Goal: Task Accomplishment & Management: Manage account settings

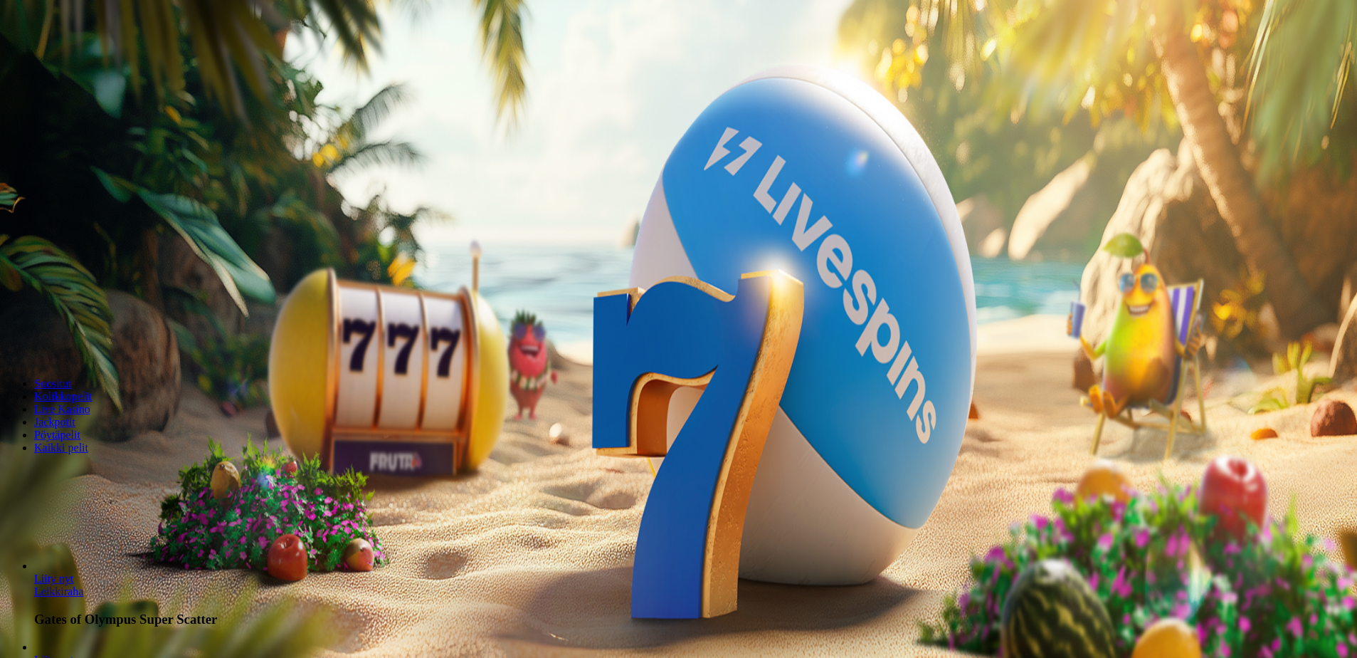
click at [81, 57] on span "Kirjaudu" at bounding box center [98, 51] width 35 height 11
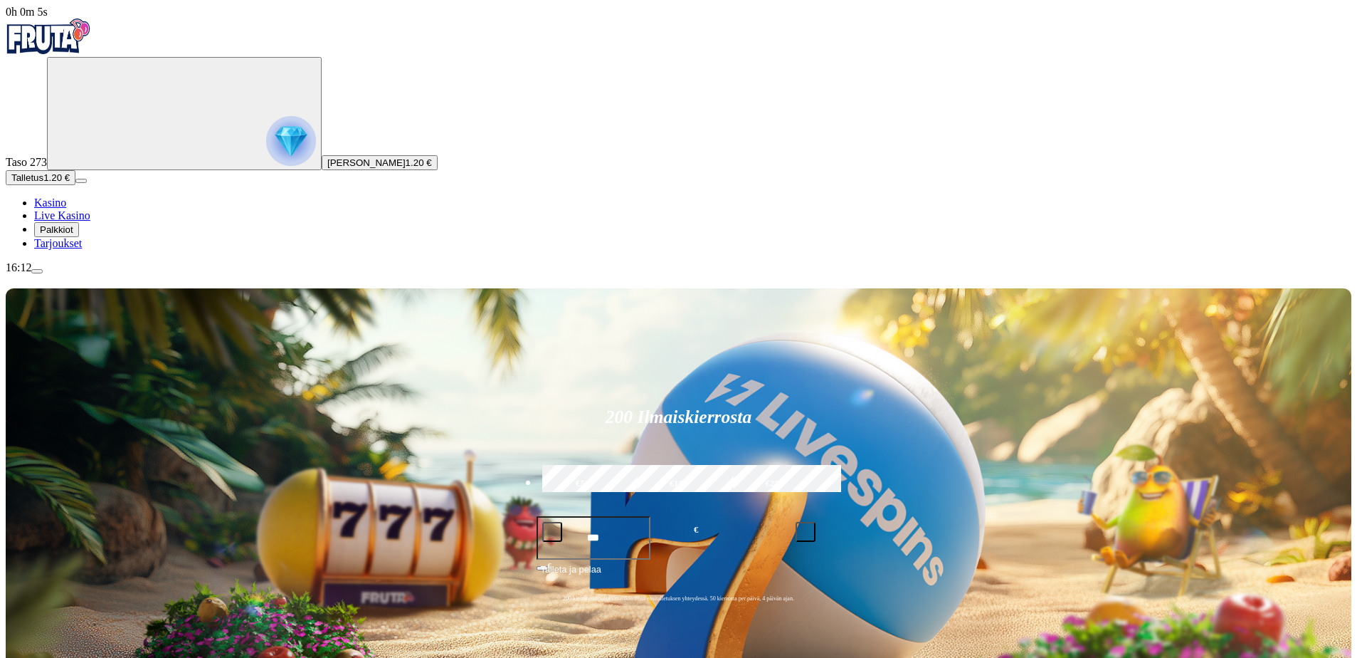
click at [43, 183] on span "Talletus" at bounding box center [27, 177] width 32 height 11
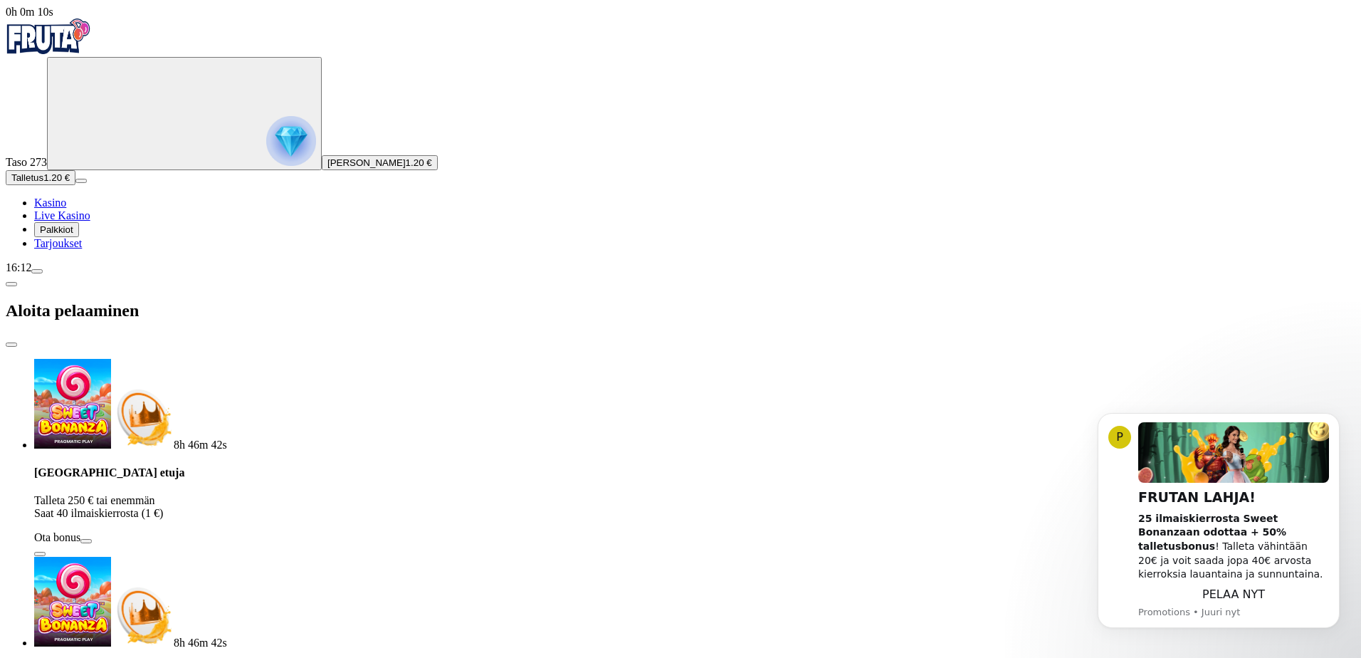
type input "***"
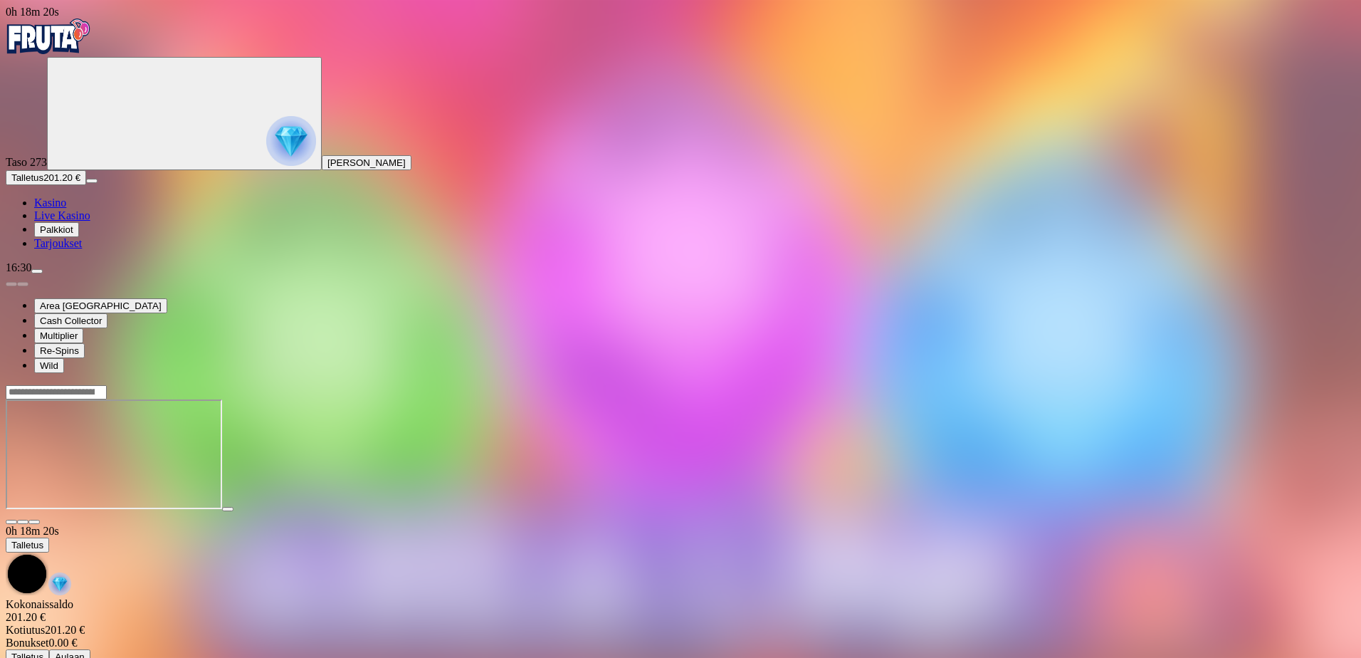
click at [11, 522] on span "close icon" at bounding box center [11, 522] width 0 height 0
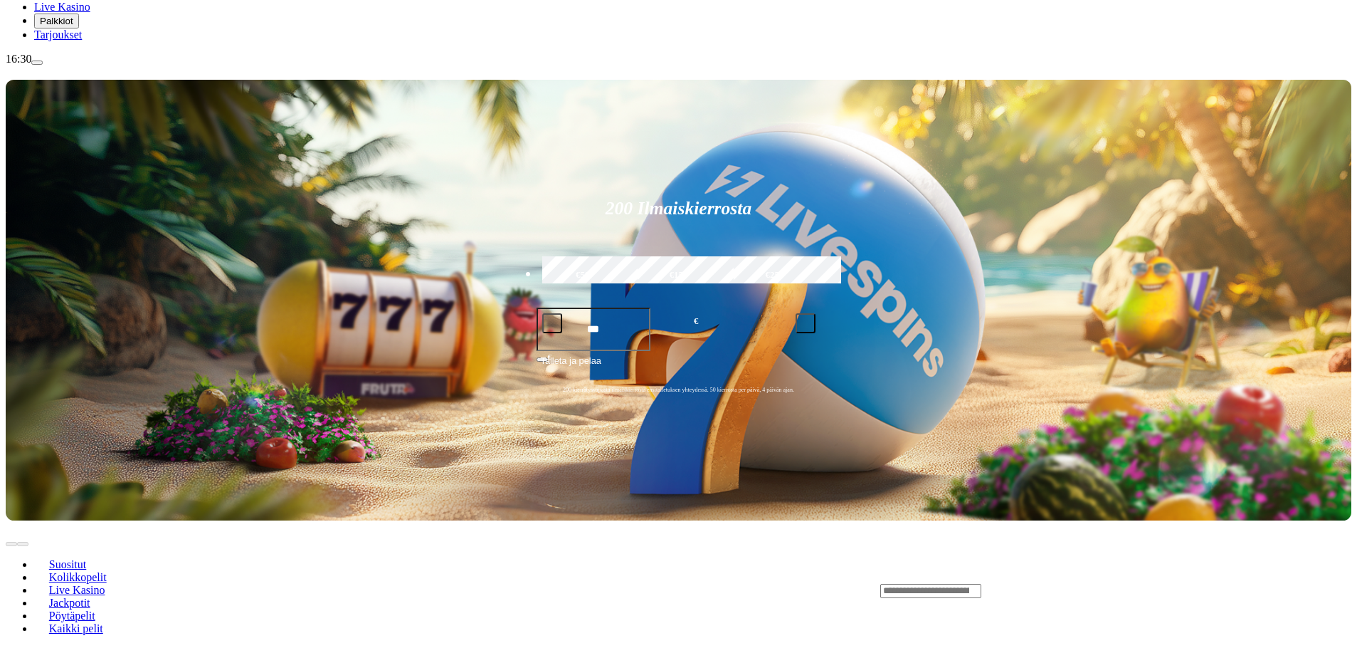
scroll to position [213, 0]
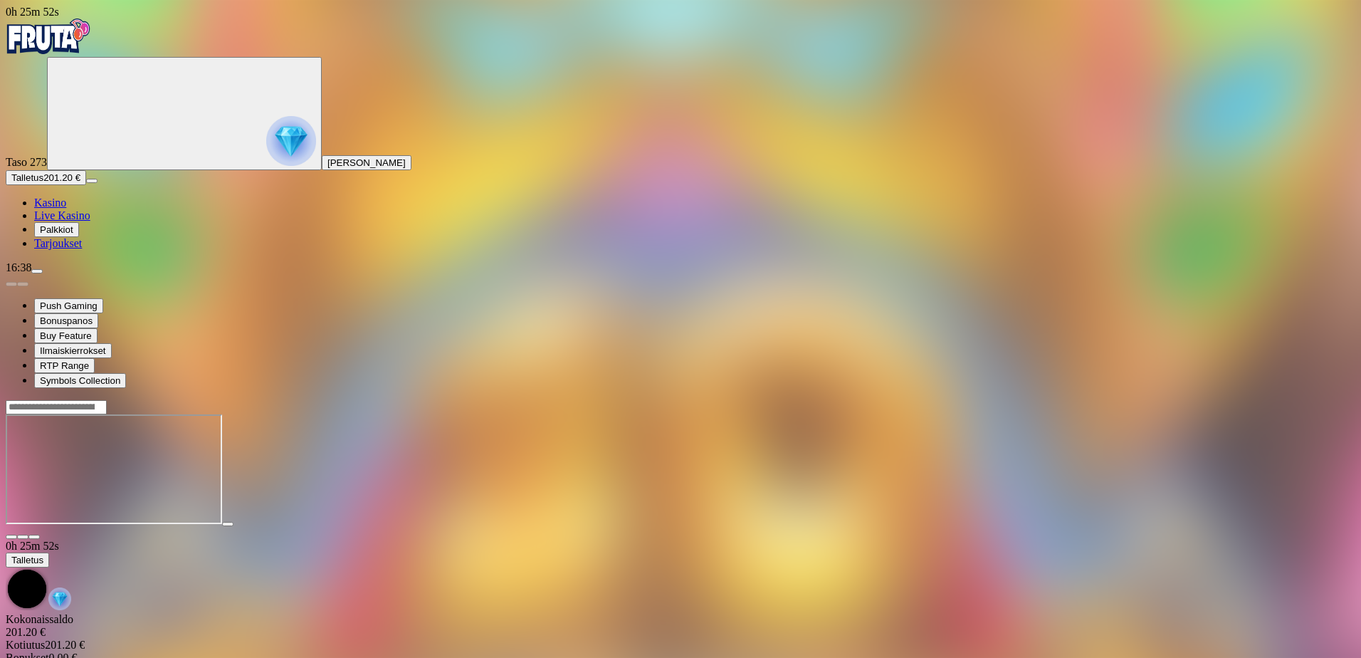
click at [11, 537] on span "close icon" at bounding box center [11, 537] width 0 height 0
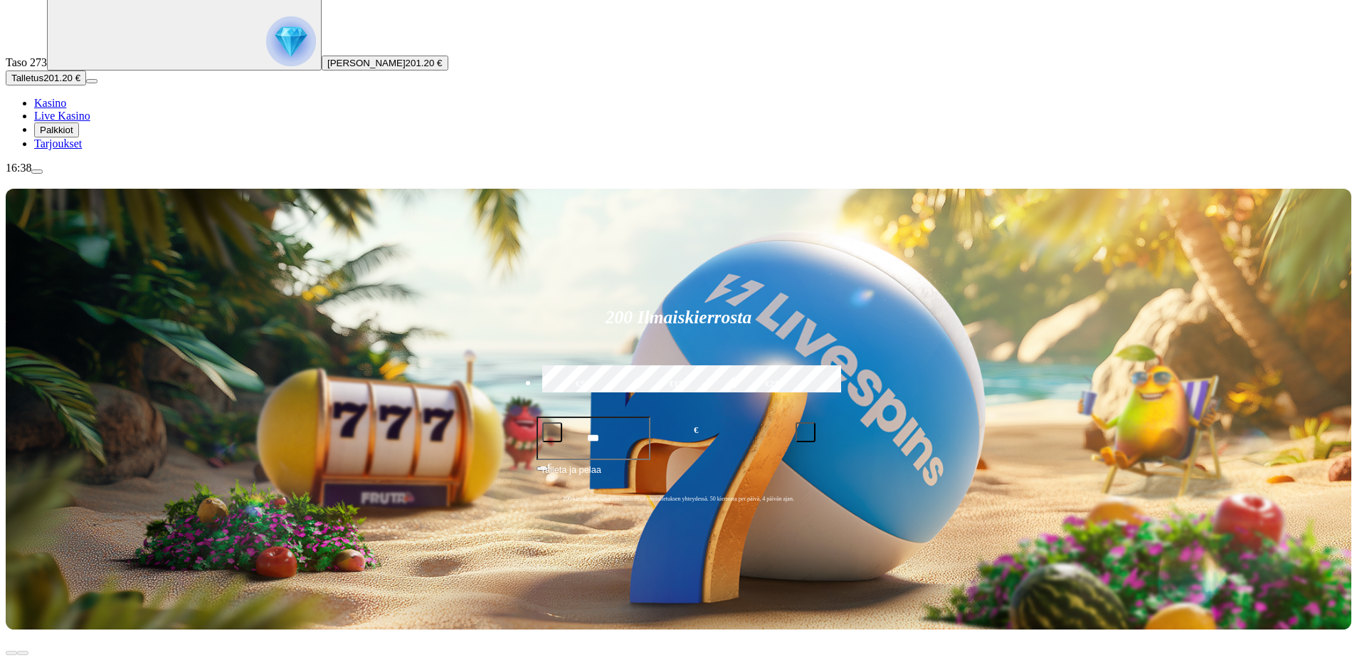
scroll to position [213, 0]
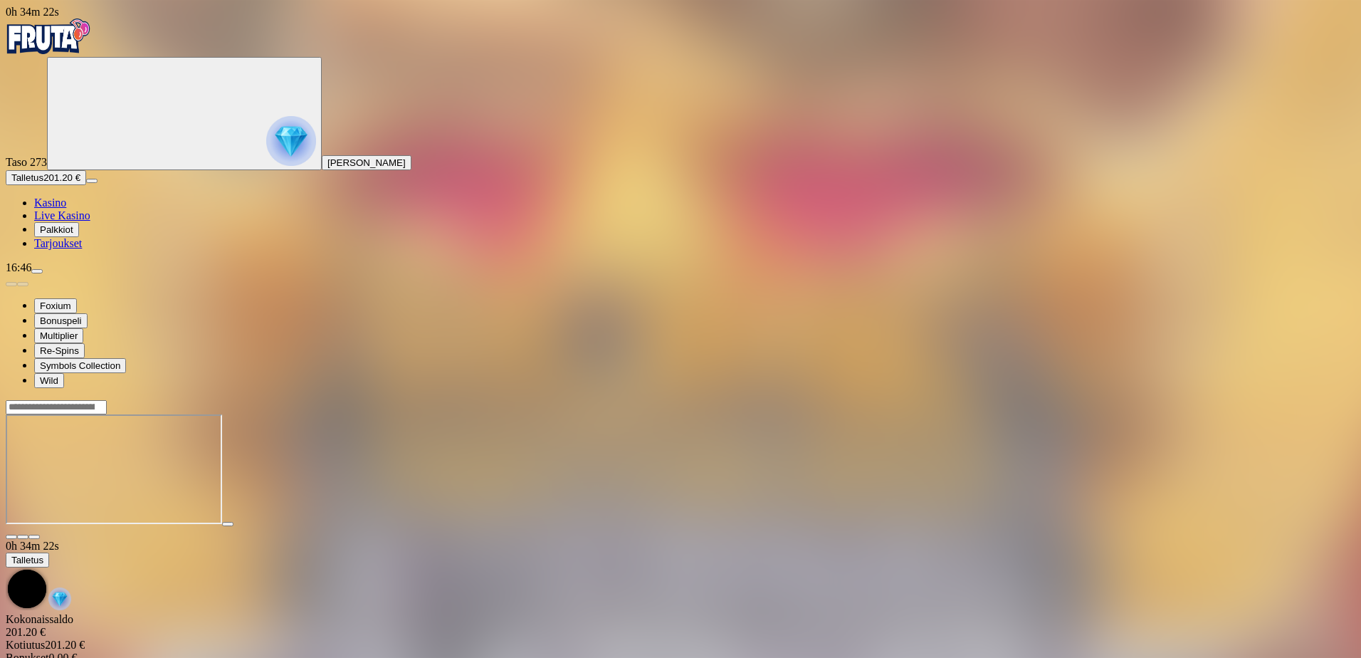
click at [11, 537] on span "close icon" at bounding box center [11, 537] width 0 height 0
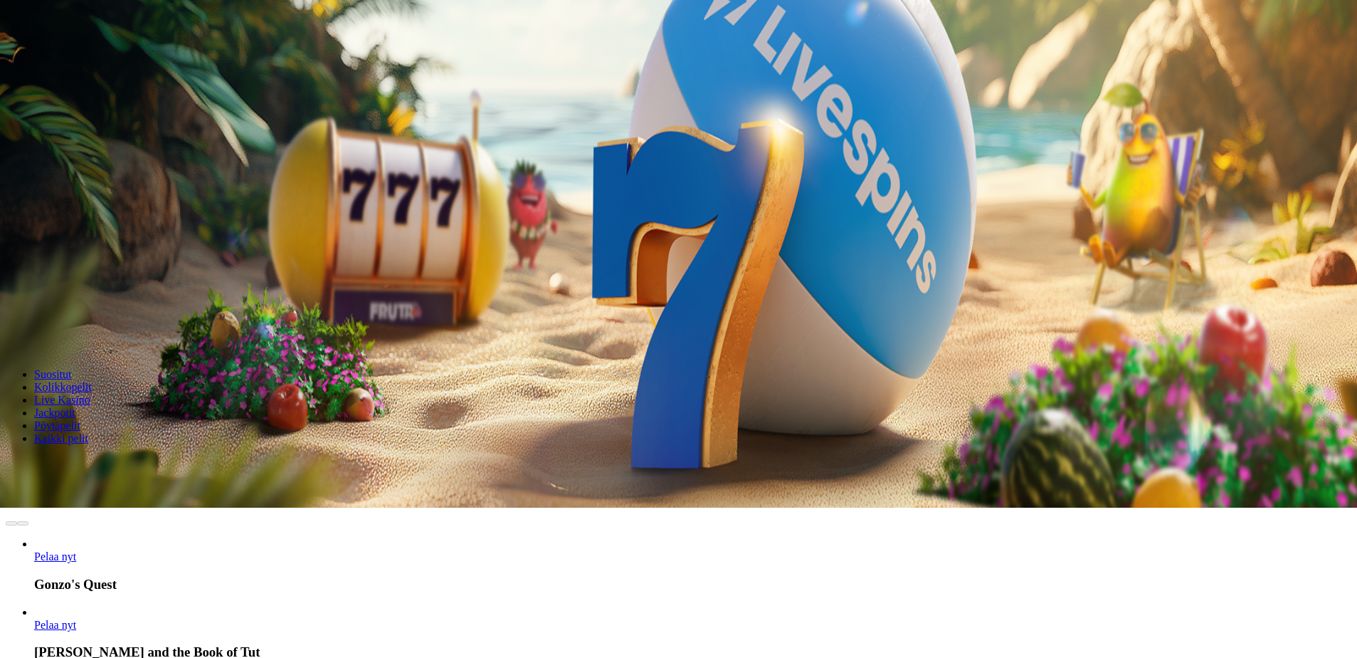
scroll to position [285, 0]
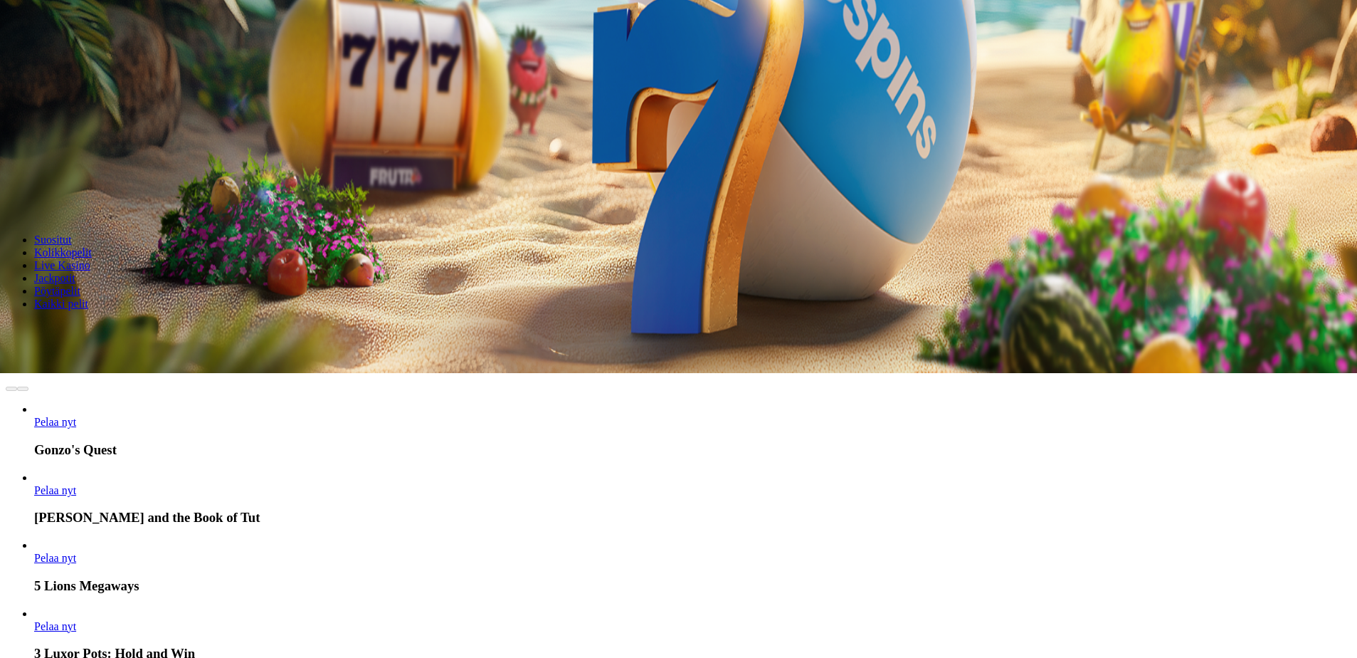
click at [76, 552] on span "Pelaa nyt" at bounding box center [55, 558] width 42 height 12
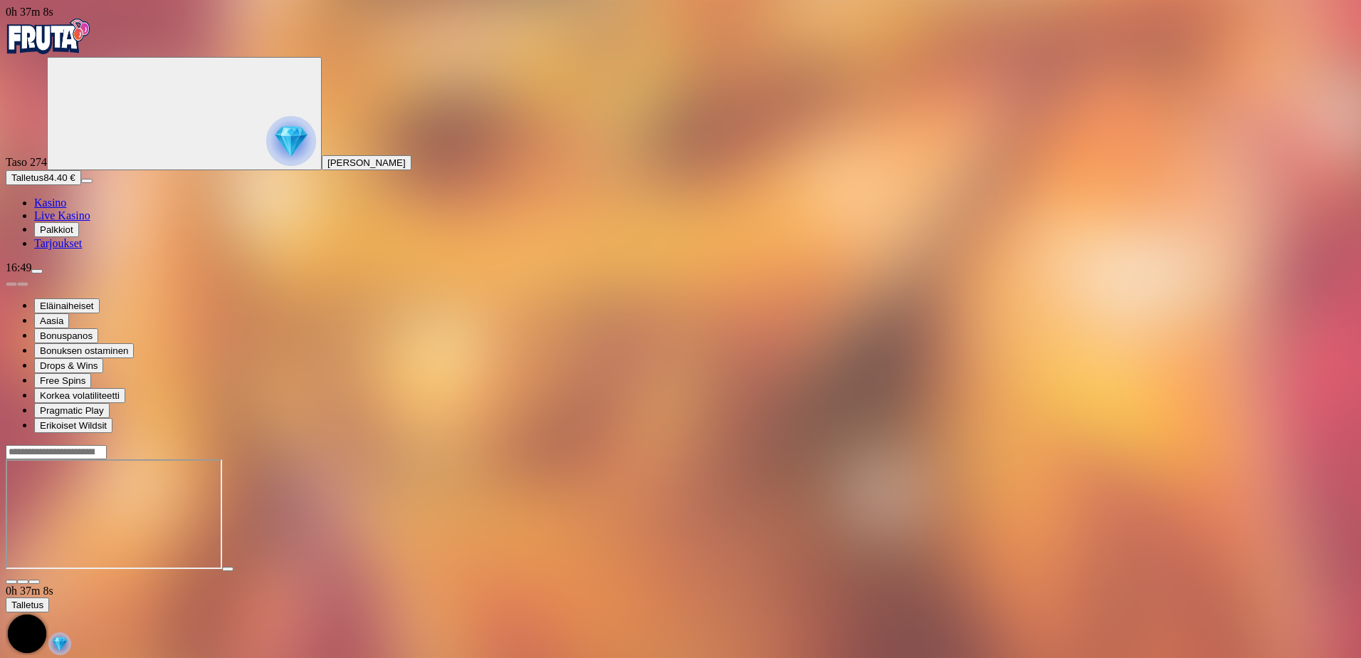
click at [11, 581] on span "close icon" at bounding box center [11, 581] width 0 height 0
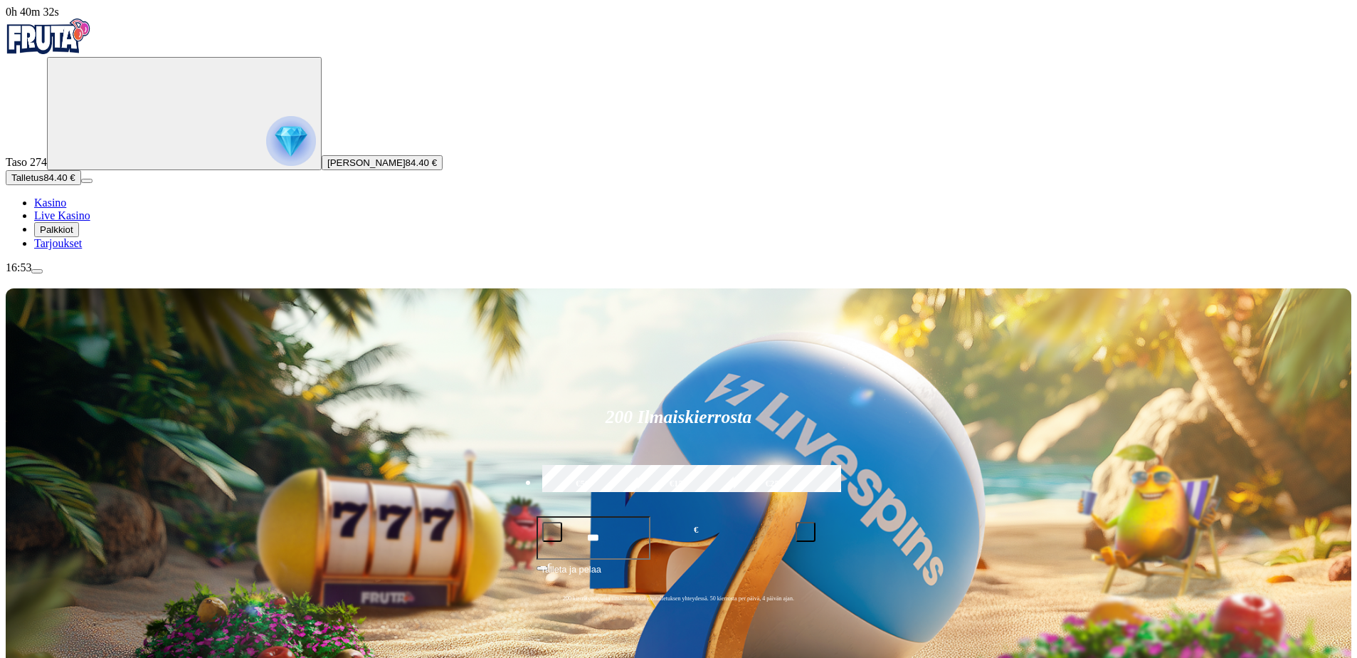
click at [818, 463] on label "€250" at bounding box center [774, 483] width 88 height 41
type input "***"
click at [601, 562] on span "Talleta ja pelaa" at bounding box center [571, 575] width 60 height 26
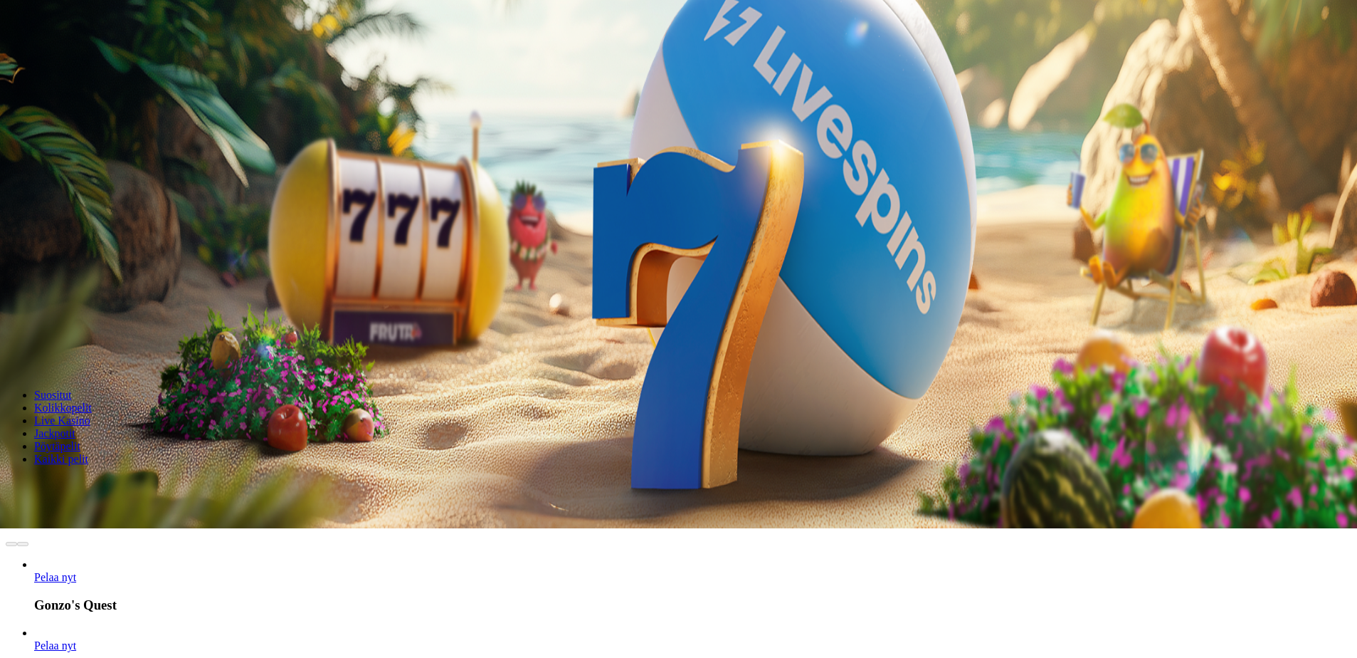
scroll to position [142, 0]
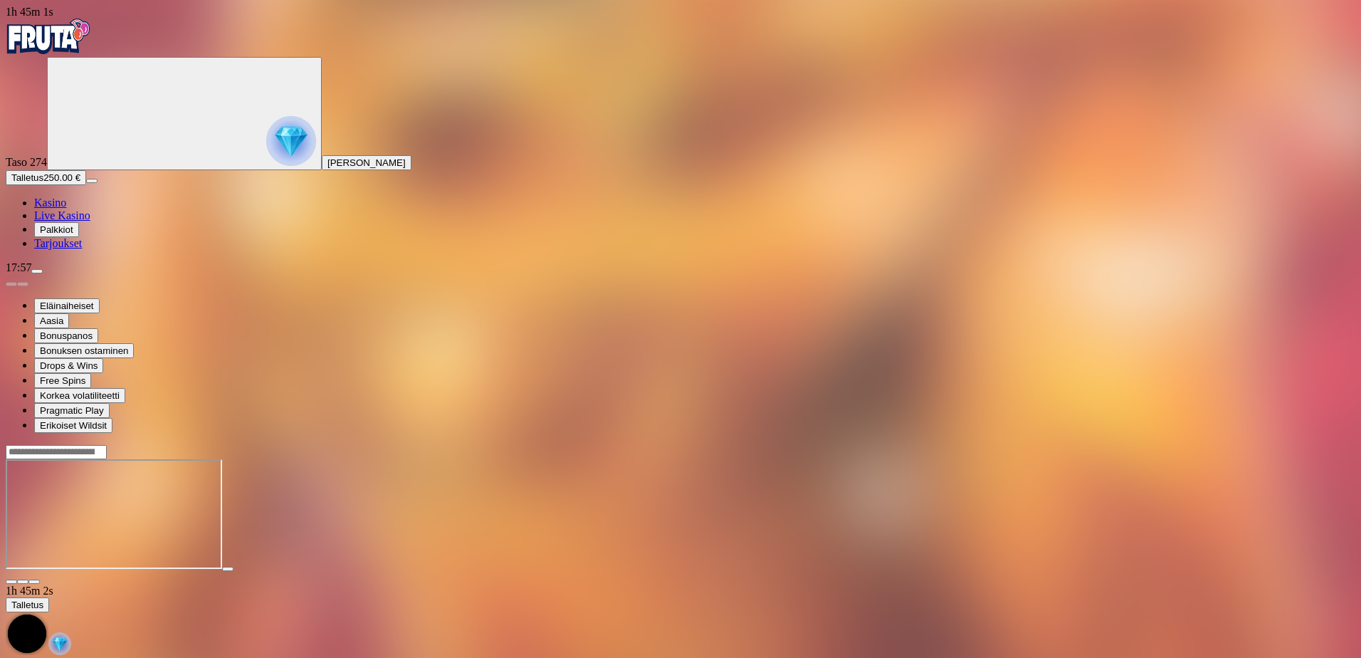
click at [222, 508] on iframe at bounding box center [114, 514] width 216 height 110
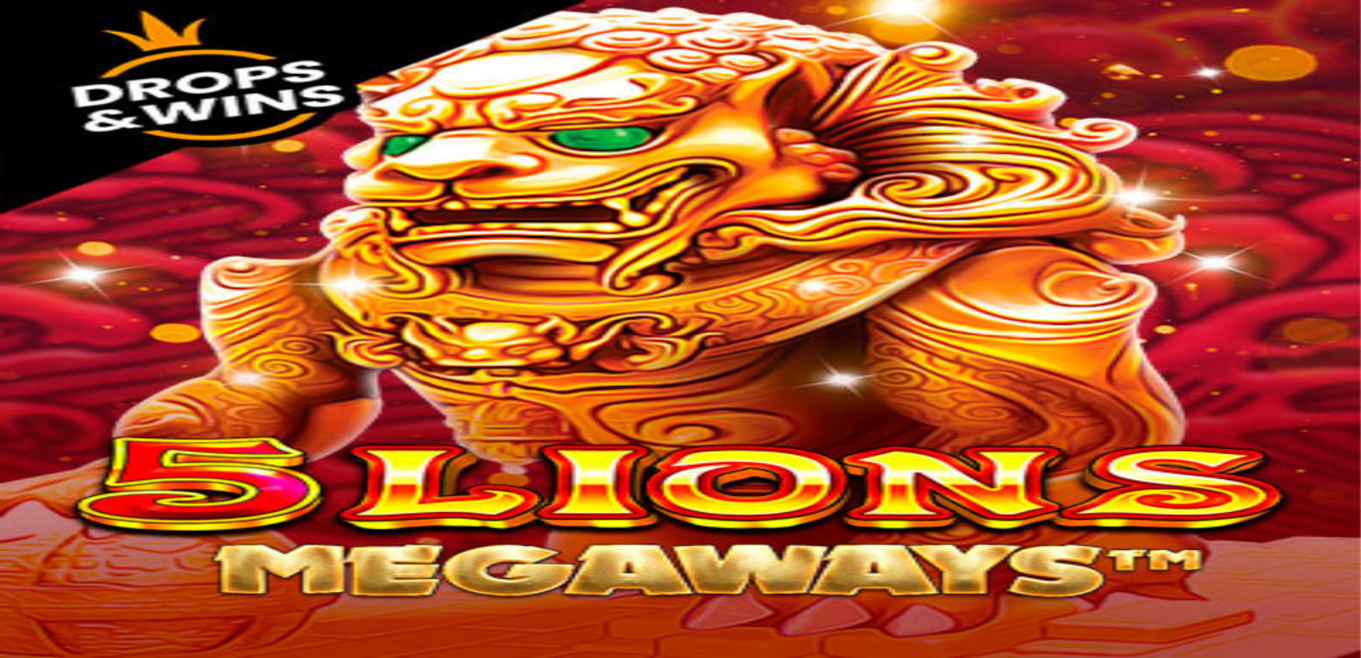
drag, startPoint x: 1259, startPoint y: 83, endPoint x: 1240, endPoint y: 121, distance: 42.6
click at [11, 581] on span "close icon" at bounding box center [11, 581] width 0 height 0
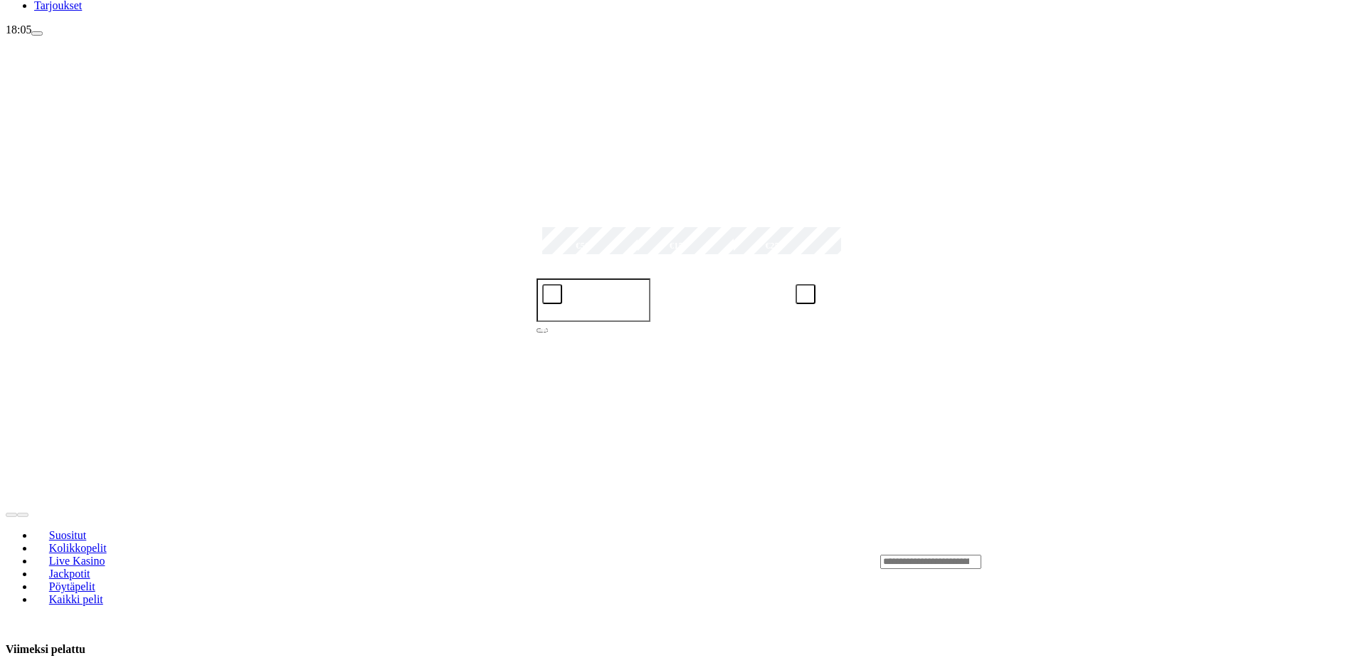
scroll to position [285, 0]
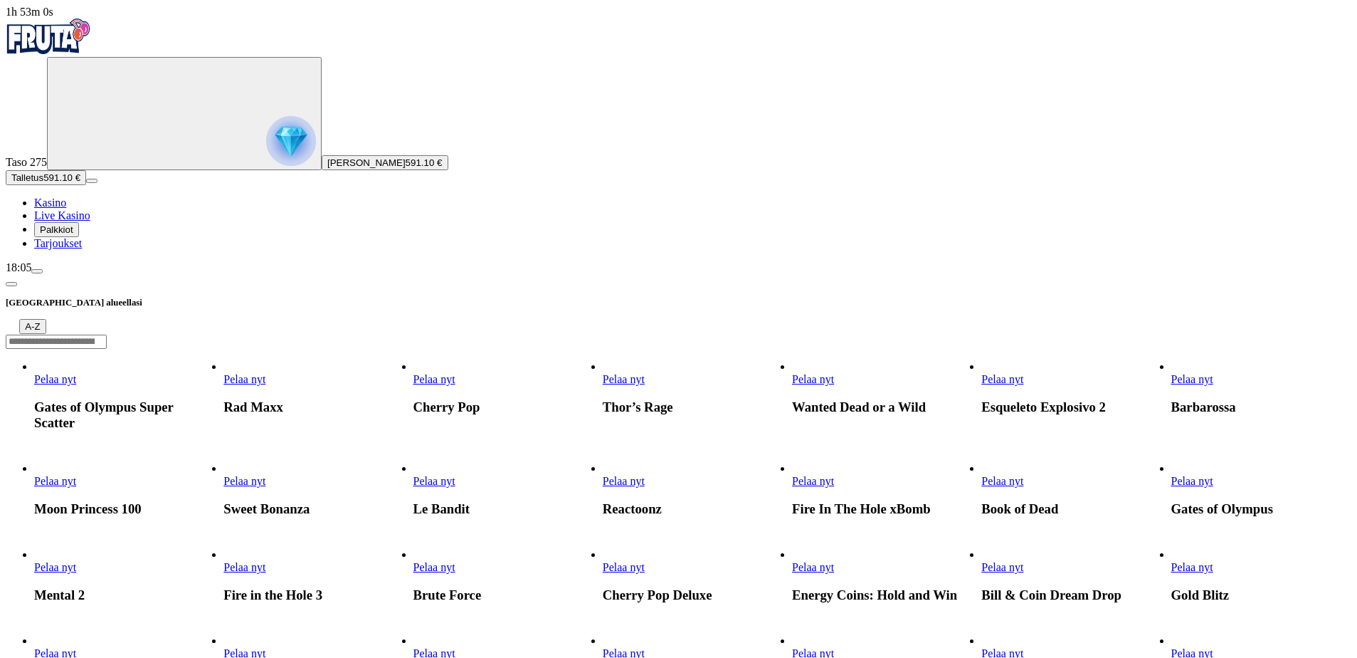
click at [62, 46] on img "Primary" at bounding box center [48, 37] width 85 height 36
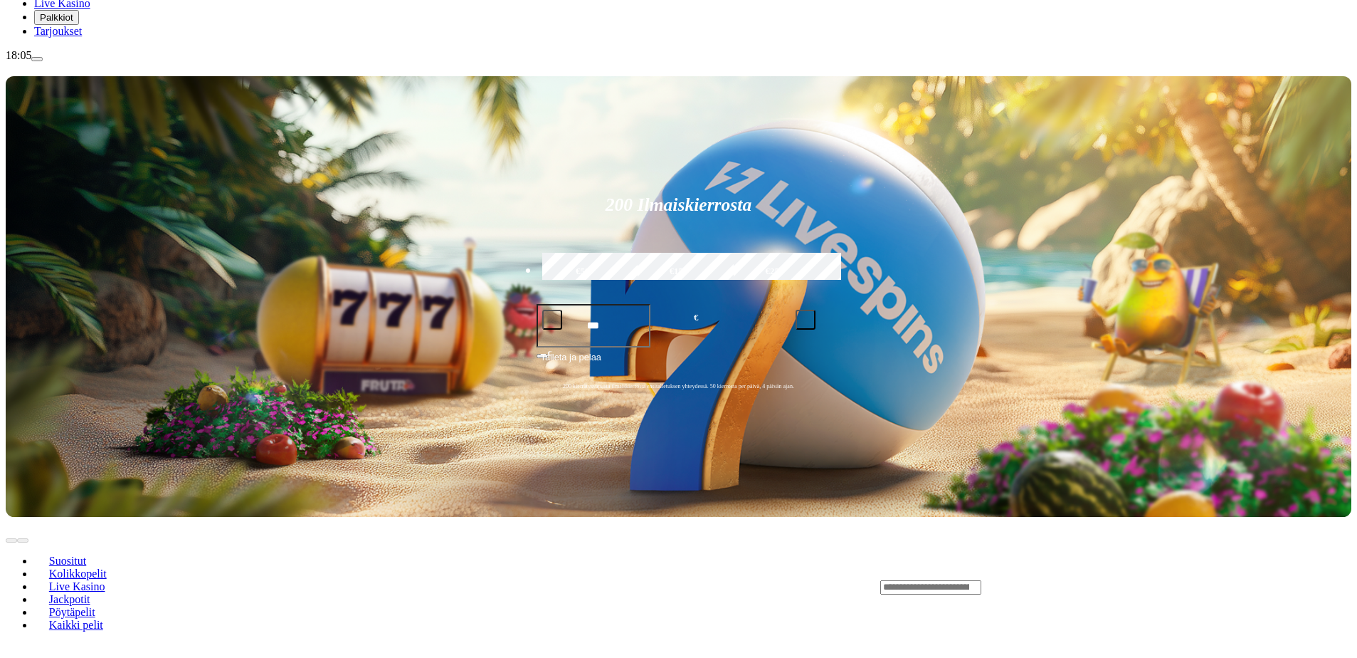
scroll to position [213, 0]
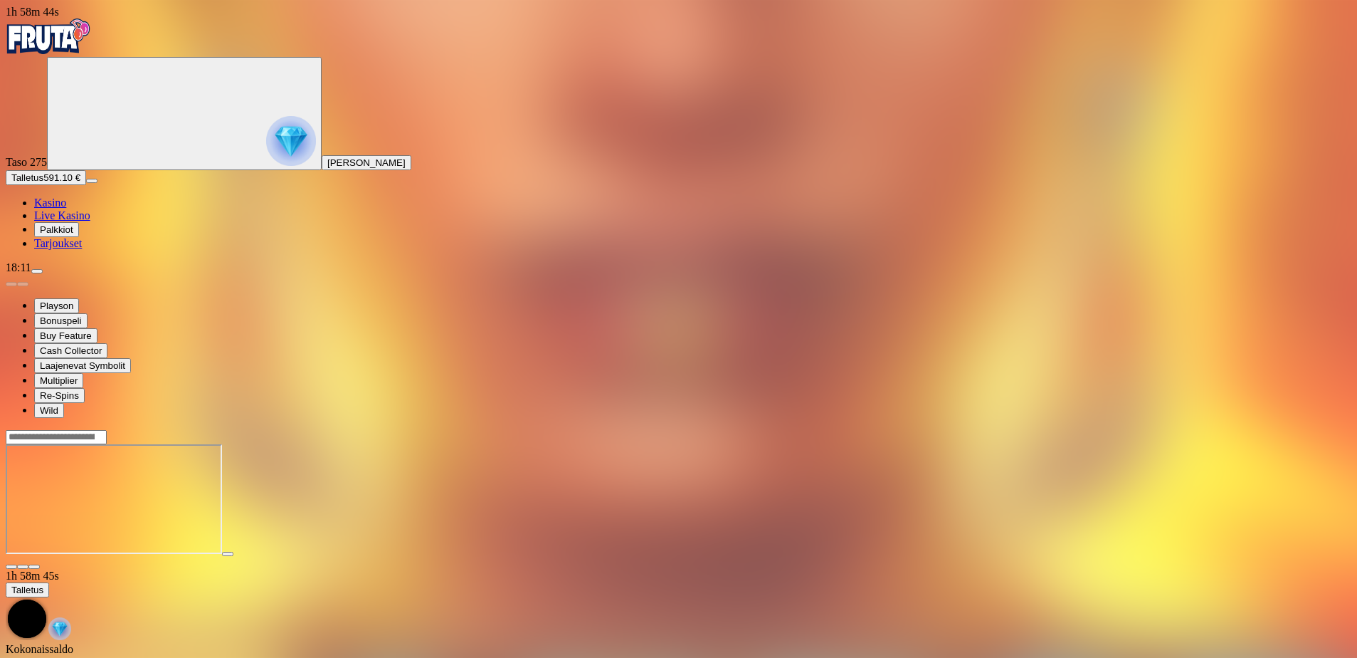
click at [43, 183] on span "Talletus" at bounding box center [27, 177] width 32 height 11
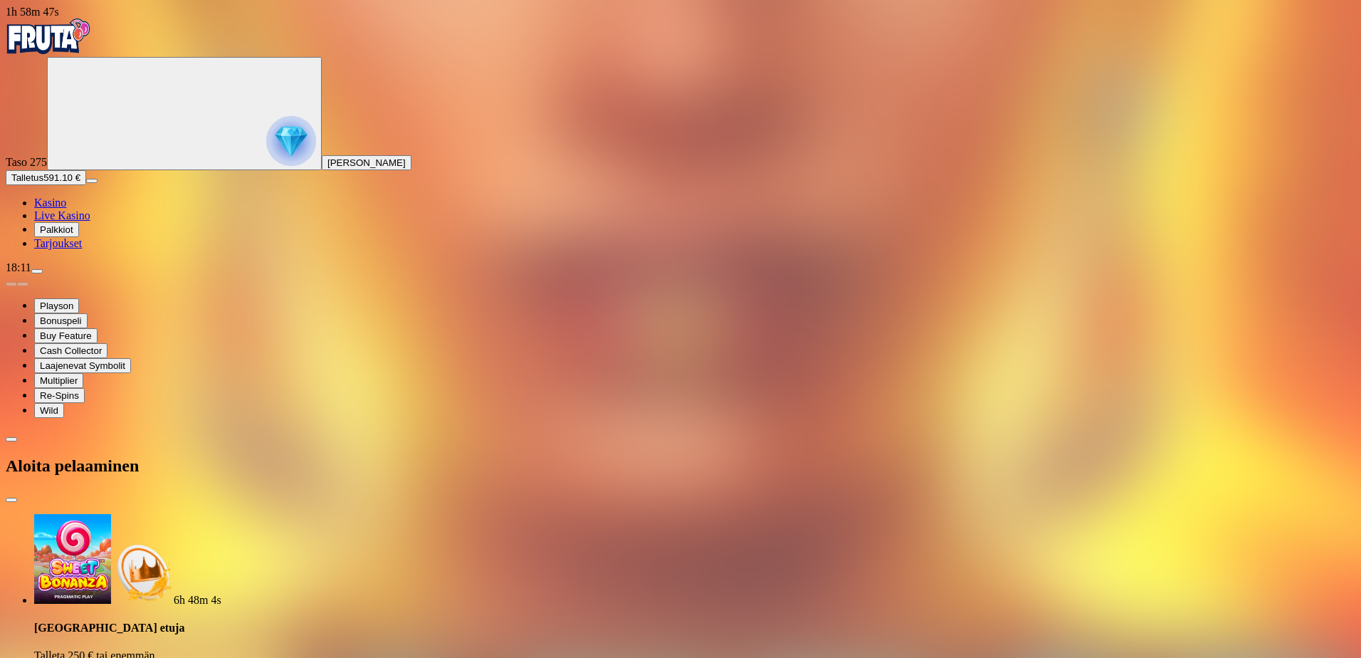
type input "***"
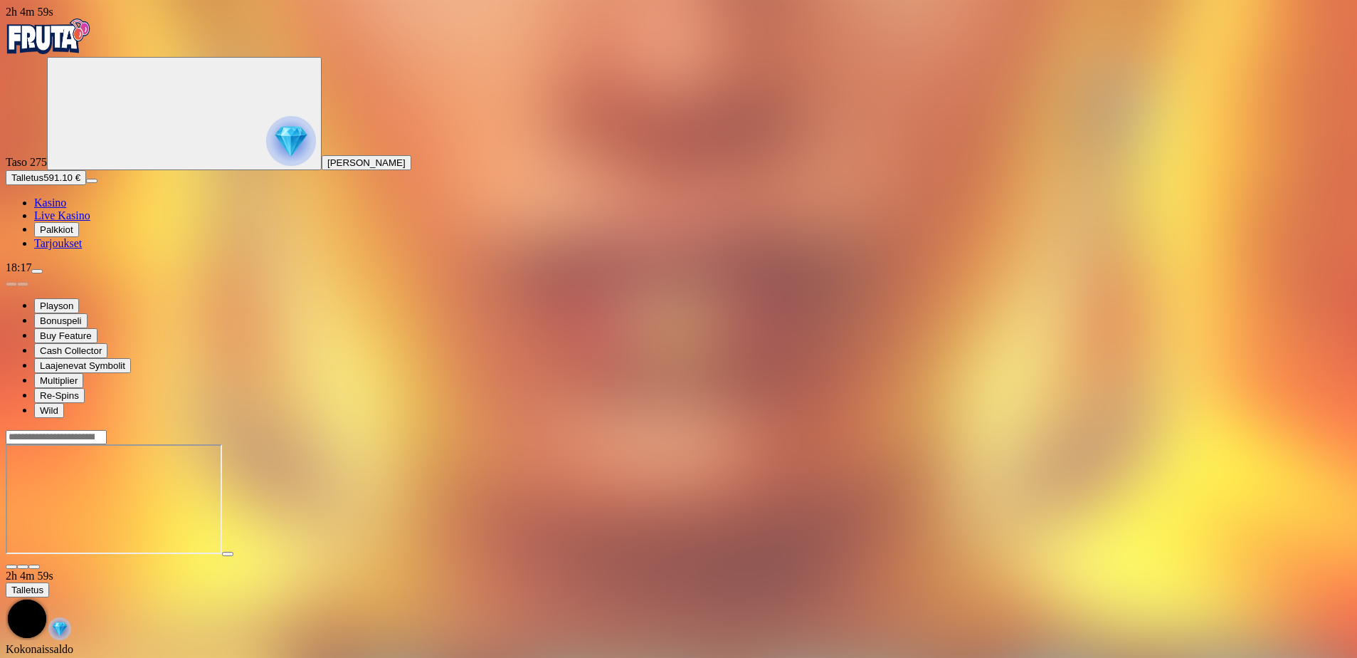
click at [11, 566] on span "close icon" at bounding box center [11, 566] width 0 height 0
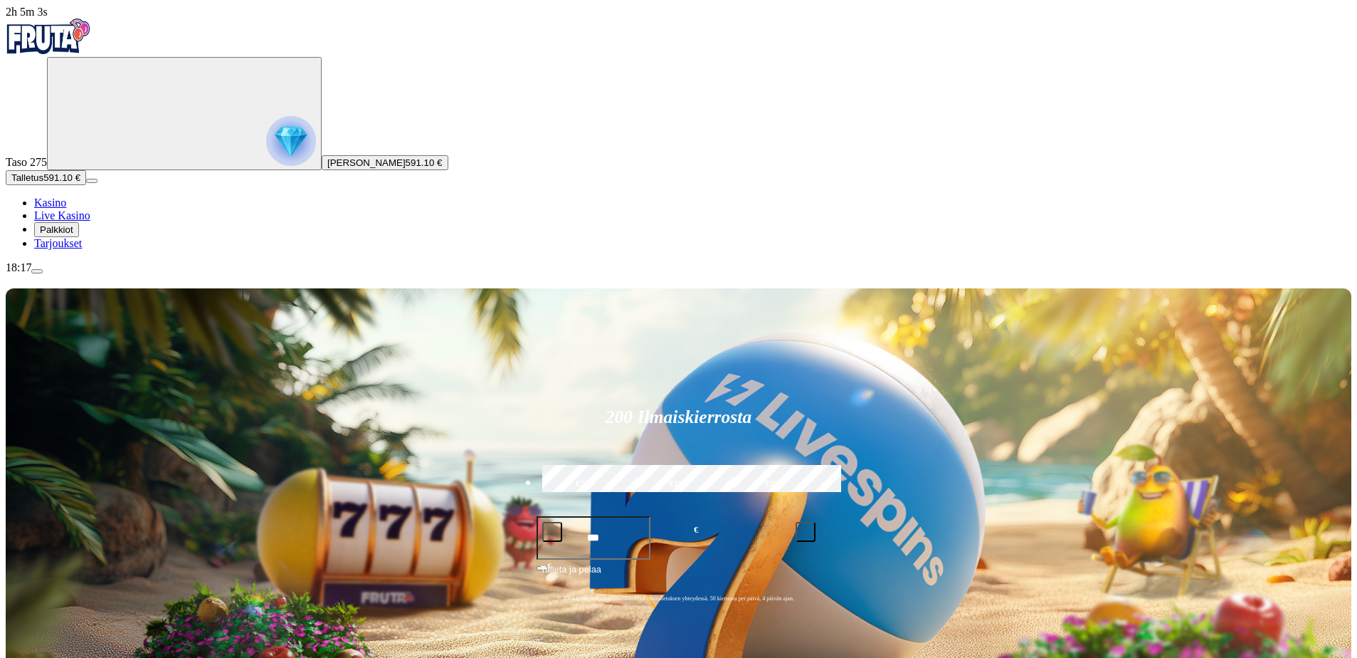
click at [37, 271] on span "menu icon" at bounding box center [37, 271] width 0 height 0
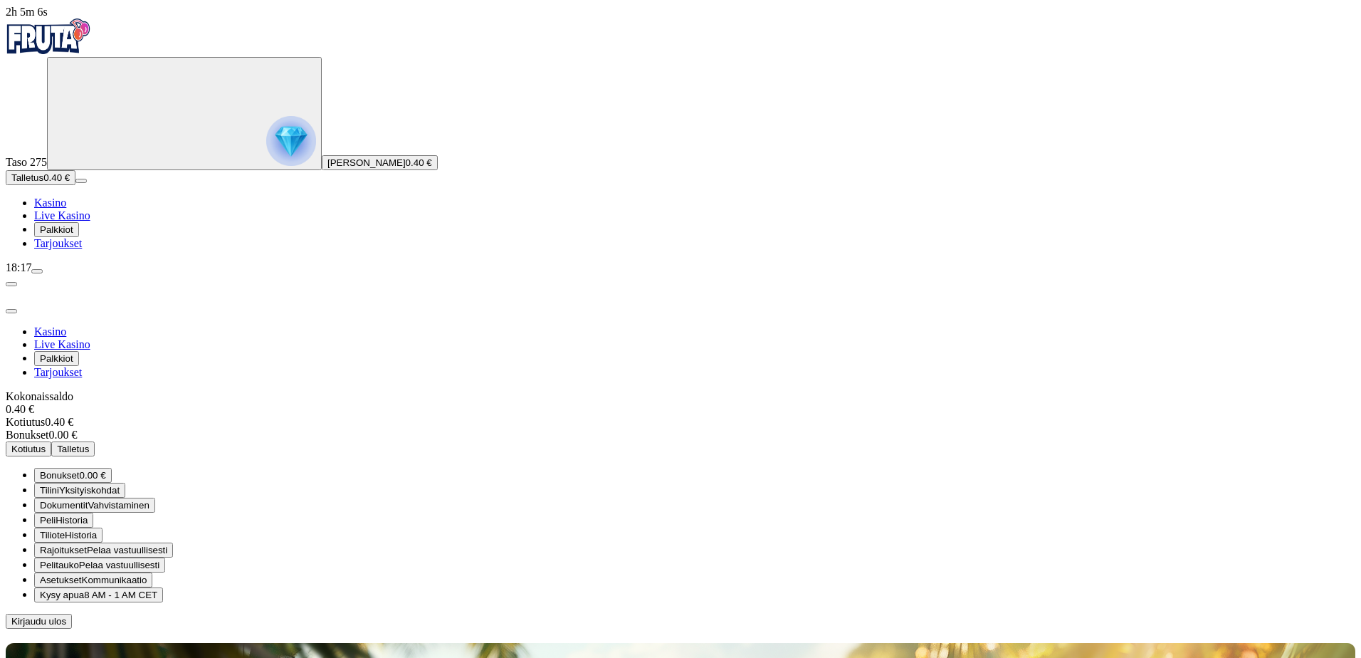
click at [159, 559] on span "Pelitauko Pelaa vastuullisesti" at bounding box center [100, 564] width 120 height 11
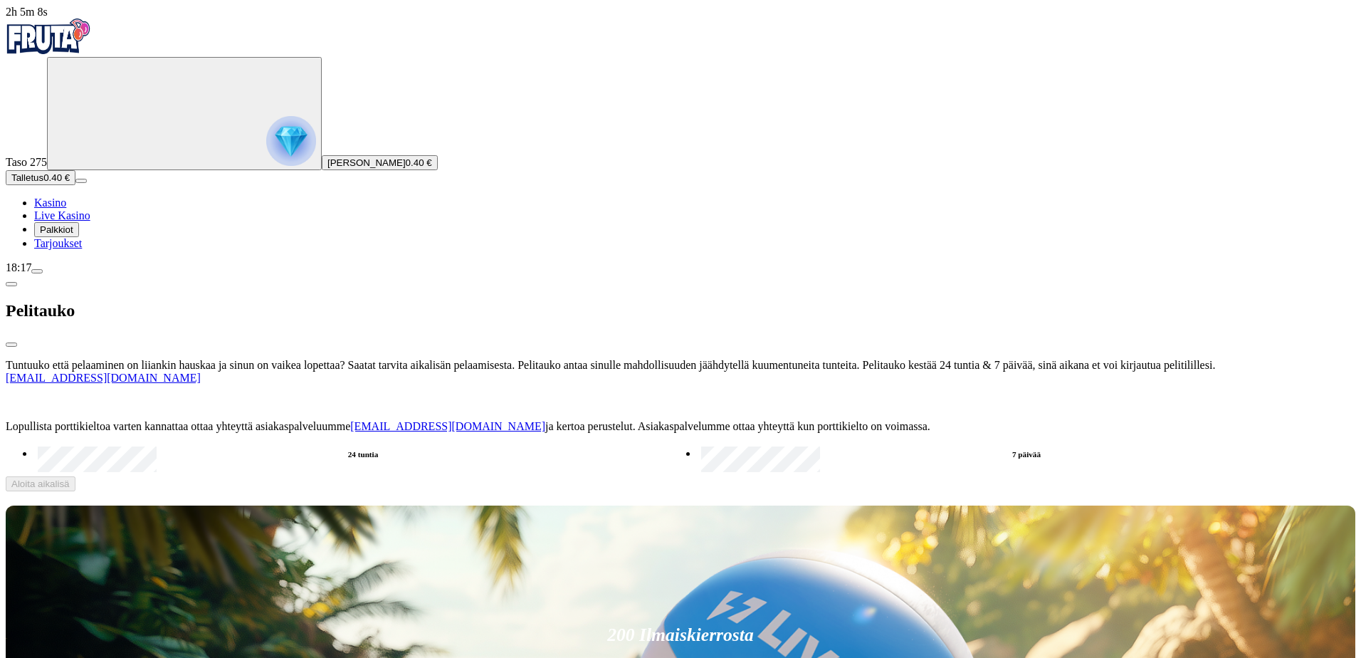
click at [697, 444] on label "7 päivää" at bounding box center [1026, 454] width 658 height 21
click at [70, 478] on span "Aloita aikalisä" at bounding box center [40, 483] width 58 height 11
click at [444, 566] on button "Kyllä" at bounding box center [460, 573] width 32 height 15
